Goal: Transaction & Acquisition: Purchase product/service

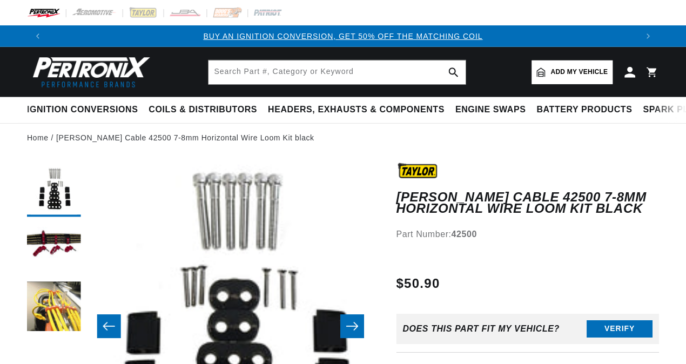
scroll to position [108, 0]
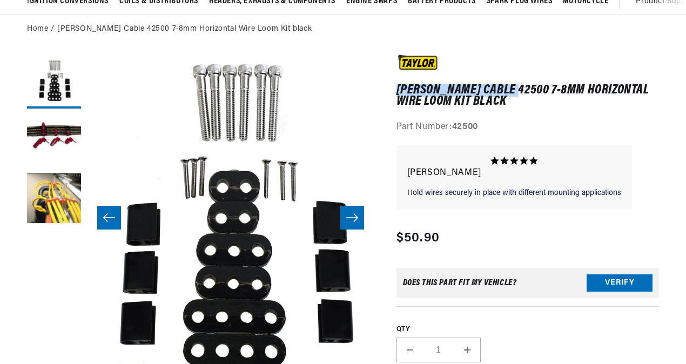
drag, startPoint x: 509, startPoint y: 84, endPoint x: 398, endPoint y: 83, distance: 111.3
click at [398, 85] on h1 "[PERSON_NAME] Cable 42500 7-8mm Horizontal Wire Loom Kit black" at bounding box center [527, 96] width 263 height 22
drag, startPoint x: 398, startPoint y: 83, endPoint x: 409, endPoint y: 90, distance: 13.6
copy h1 "Taylor Cable 42500"
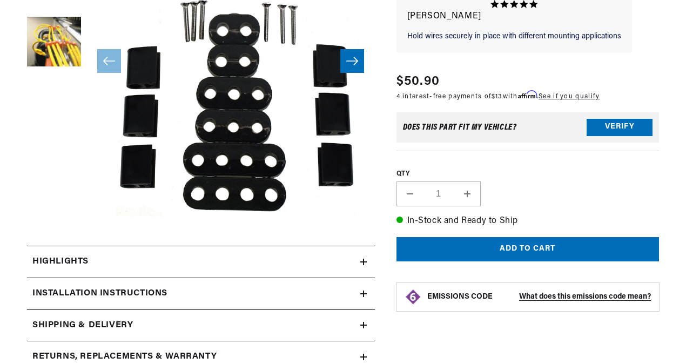
scroll to position [270, 0]
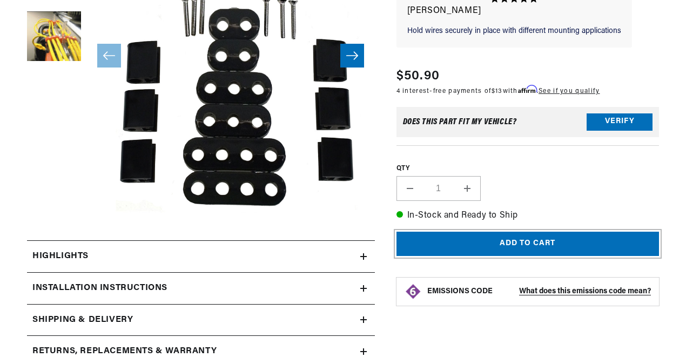
click at [572, 246] on button "Add to cart" at bounding box center [527, 244] width 263 height 24
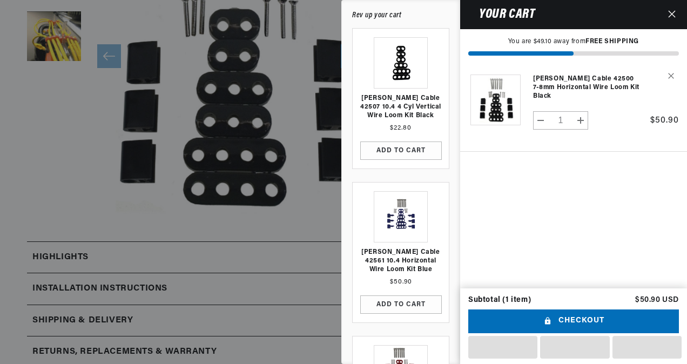
scroll to position [0, 1180]
click at [599, 319] on button "Checkout" at bounding box center [573, 322] width 211 height 24
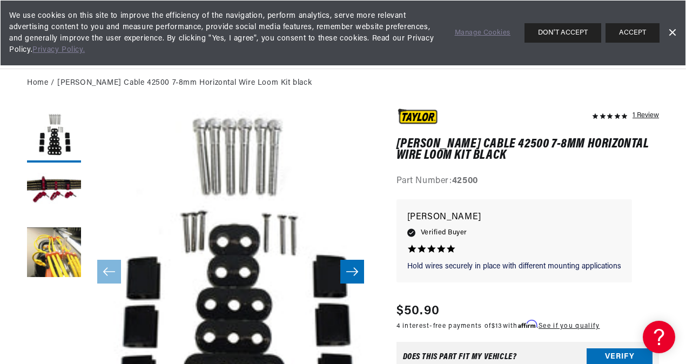
scroll to position [0, 589]
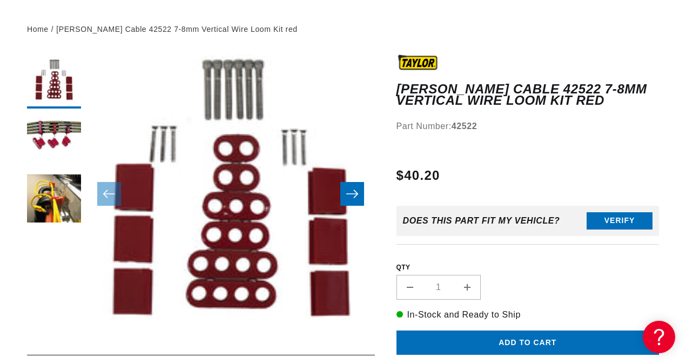
scroll to position [162, 0]
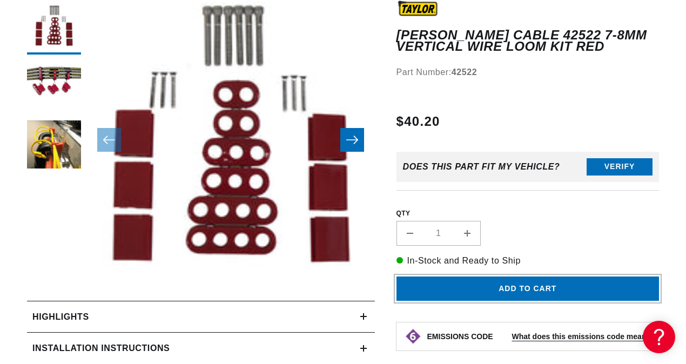
click at [539, 287] on button "Add to cart" at bounding box center [527, 289] width 263 height 24
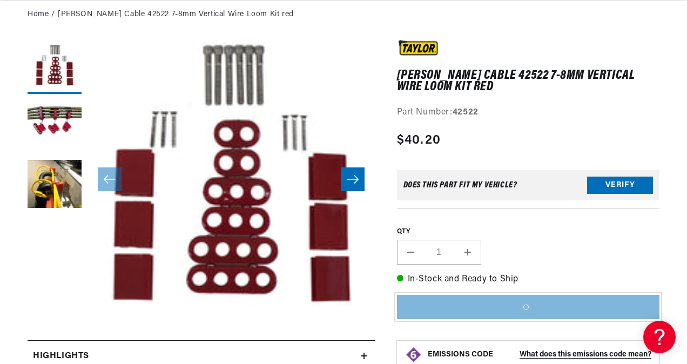
scroll to position [0, 0]
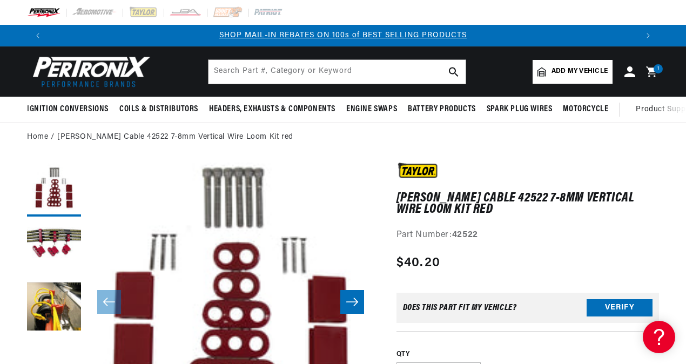
click at [655, 66] on div "1 1 item" at bounding box center [658, 68] width 9 height 9
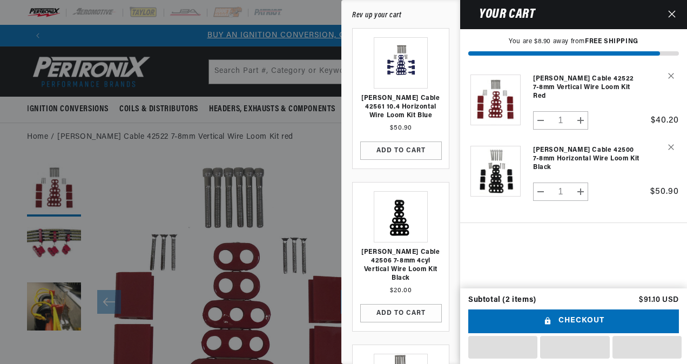
click at [544, 183] on button "Decrease quantity for [PERSON_NAME] Cable 42500 7-8mm Horizontal Wire Loom Kit …" at bounding box center [541, 192] width 15 height 18
type input "0"
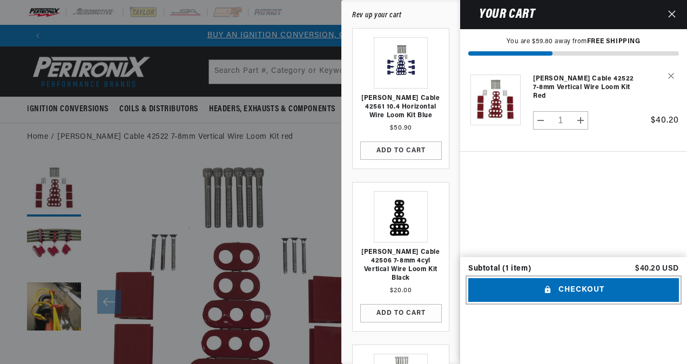
click at [590, 302] on button "Checkout" at bounding box center [573, 290] width 211 height 24
